Goal: Task Accomplishment & Management: Manage account settings

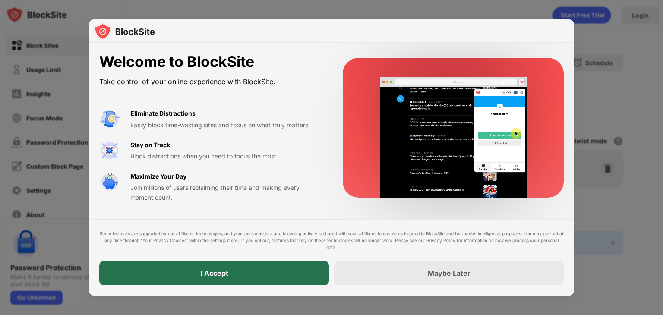
click at [219, 274] on div "I Accept" at bounding box center [214, 273] width 28 height 9
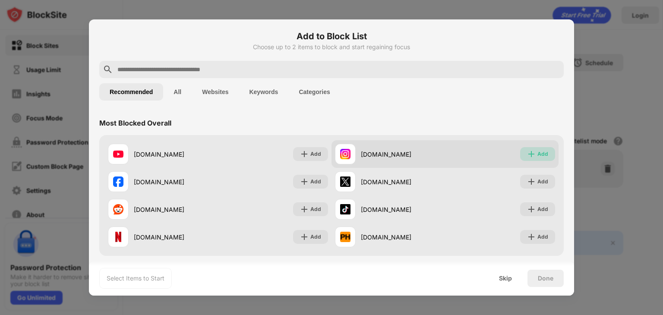
click at [537, 156] on div "Add" at bounding box center [542, 154] width 11 height 9
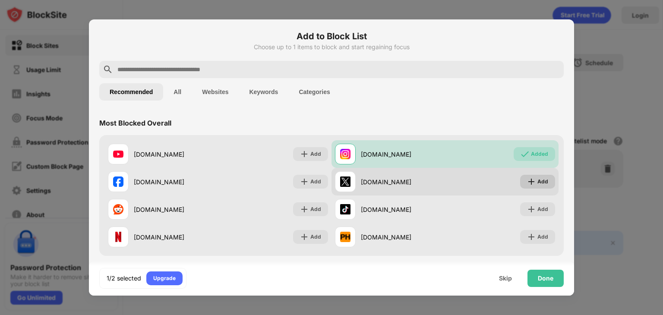
click at [527, 178] on img at bounding box center [531, 181] width 9 height 9
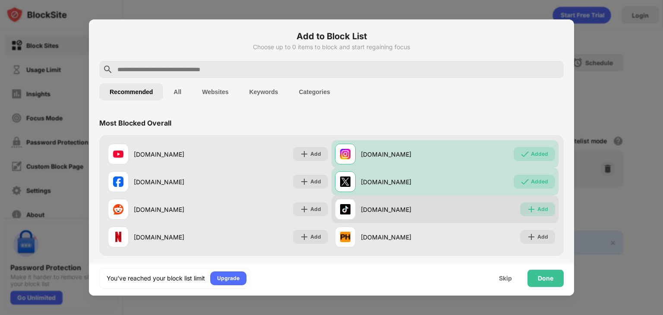
click at [527, 211] on img at bounding box center [531, 209] width 9 height 9
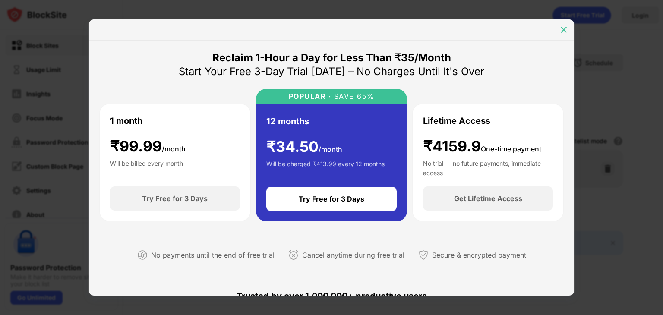
click at [563, 34] on div at bounding box center [563, 30] width 14 height 14
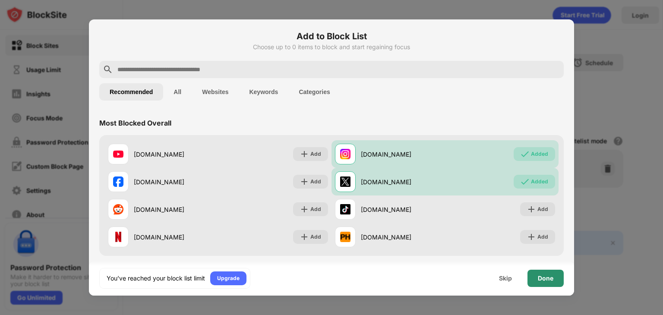
click at [544, 275] on div "Done" at bounding box center [546, 278] width 16 height 7
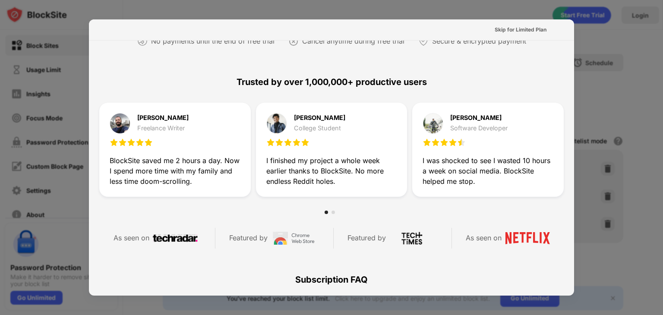
scroll to position [36, 0]
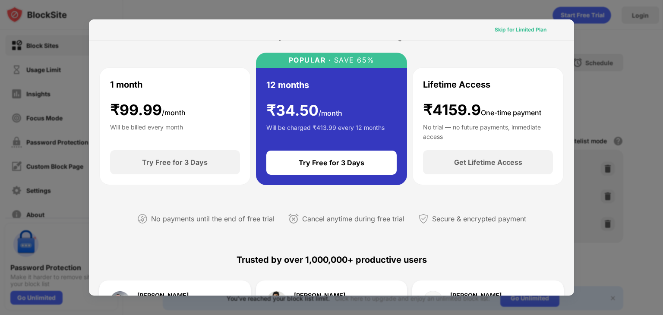
click at [526, 31] on div "Skip for Limited Plan" at bounding box center [520, 29] width 52 height 9
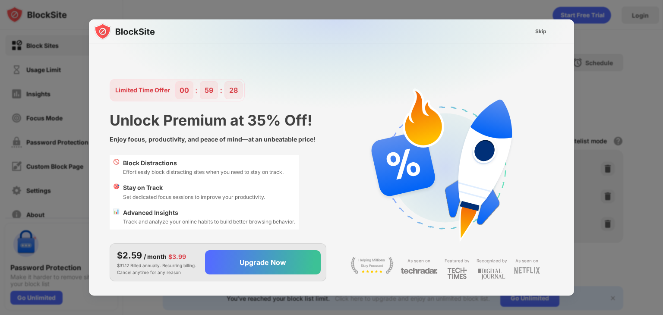
scroll to position [21, 0]
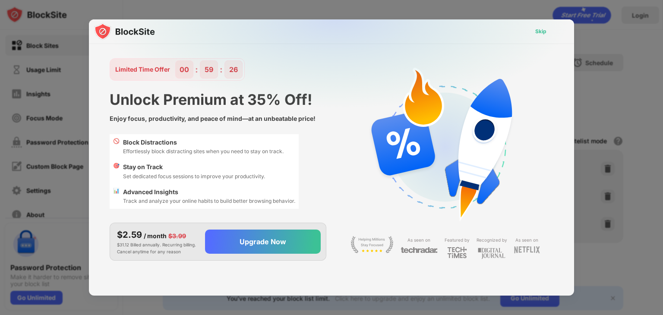
click at [538, 31] on div "Skip" at bounding box center [540, 31] width 11 height 9
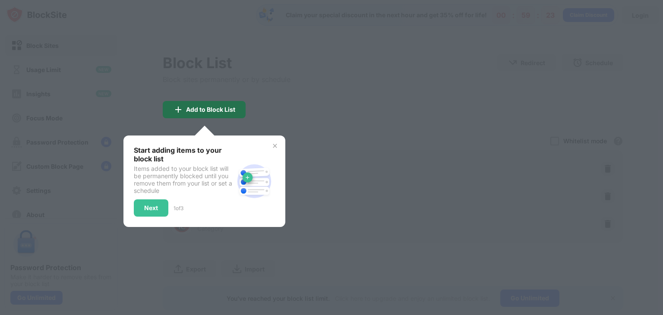
click at [214, 104] on div "Add to Block List" at bounding box center [204, 109] width 83 height 17
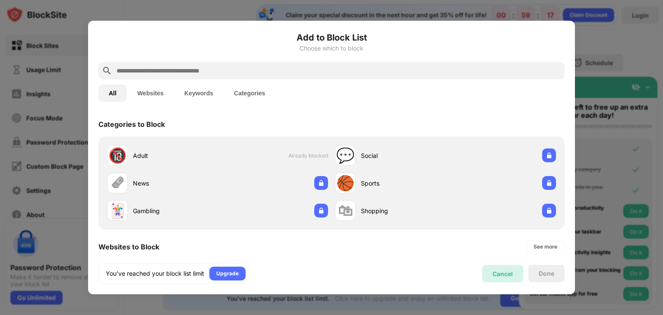
click at [511, 273] on div "Cancel" at bounding box center [502, 273] width 20 height 7
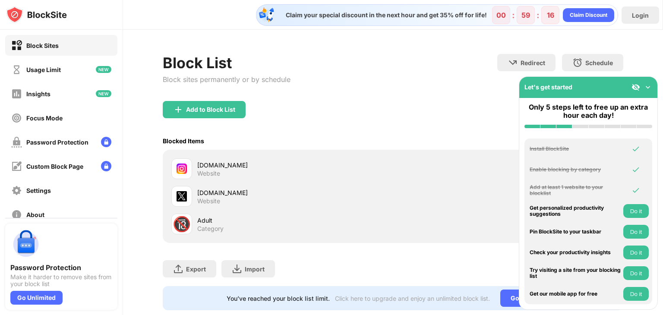
scroll to position [25, 0]
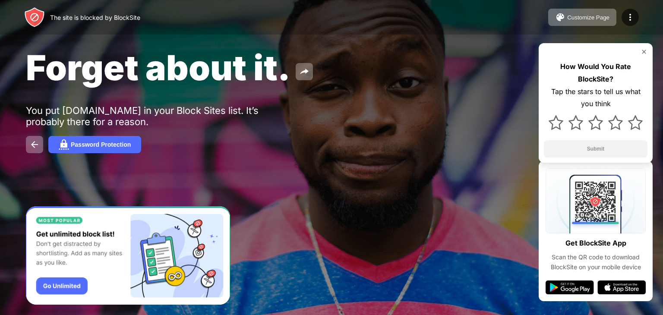
drag, startPoint x: 35, startPoint y: 109, endPoint x: 154, endPoint y: 128, distance: 120.6
click at [154, 128] on div "Forget about it. You put instagram.com in your Block Sites list. It’s probably …" at bounding box center [331, 100] width 663 height 200
